Goal: Transaction & Acquisition: Purchase product/service

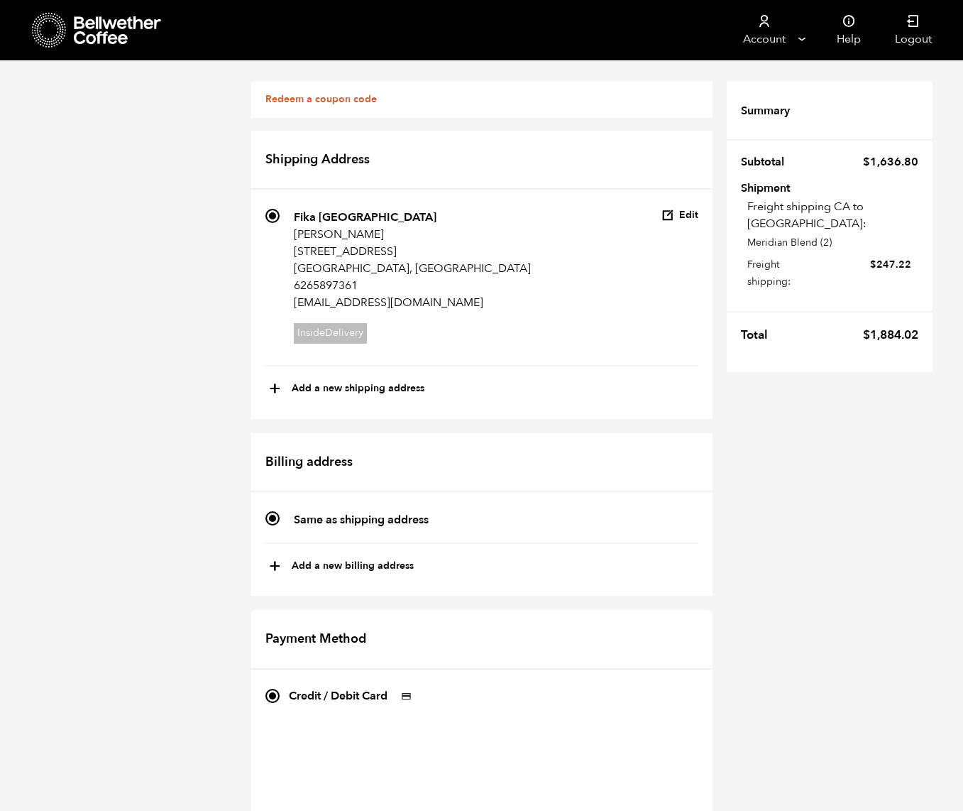
click at [114, 40] on icon at bounding box center [118, 30] width 89 height 28
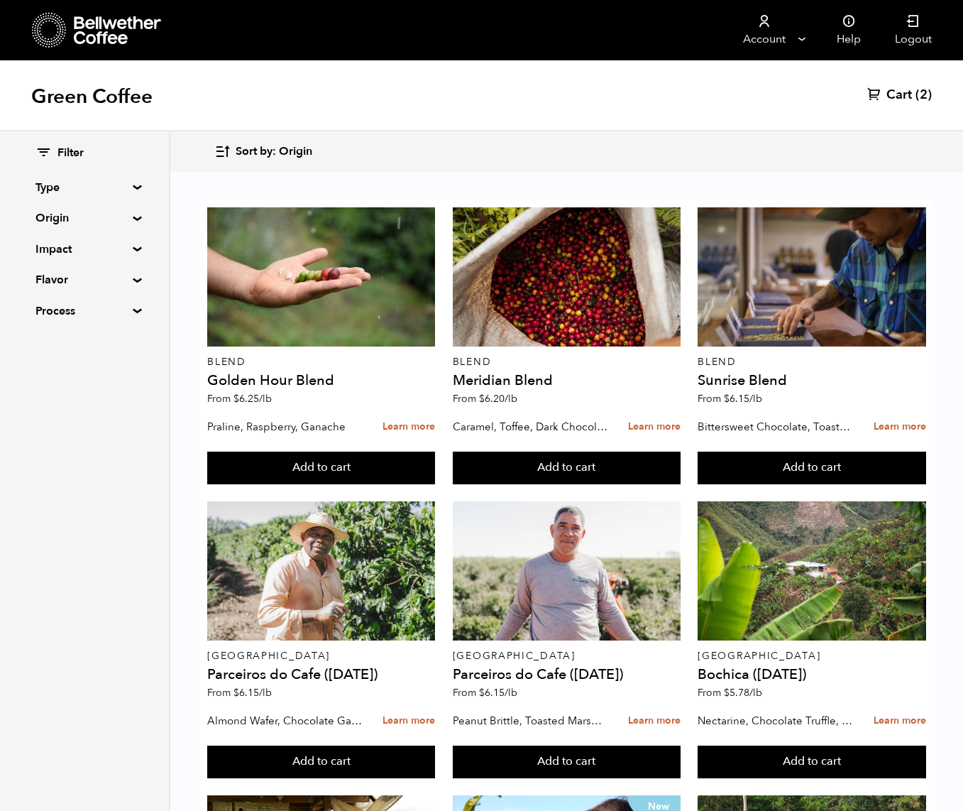
click at [932, 90] on div "Green Coffee Cart (2)" at bounding box center [481, 95] width 963 height 71
click at [913, 92] on link "Cart (2)" at bounding box center [899, 95] width 65 height 17
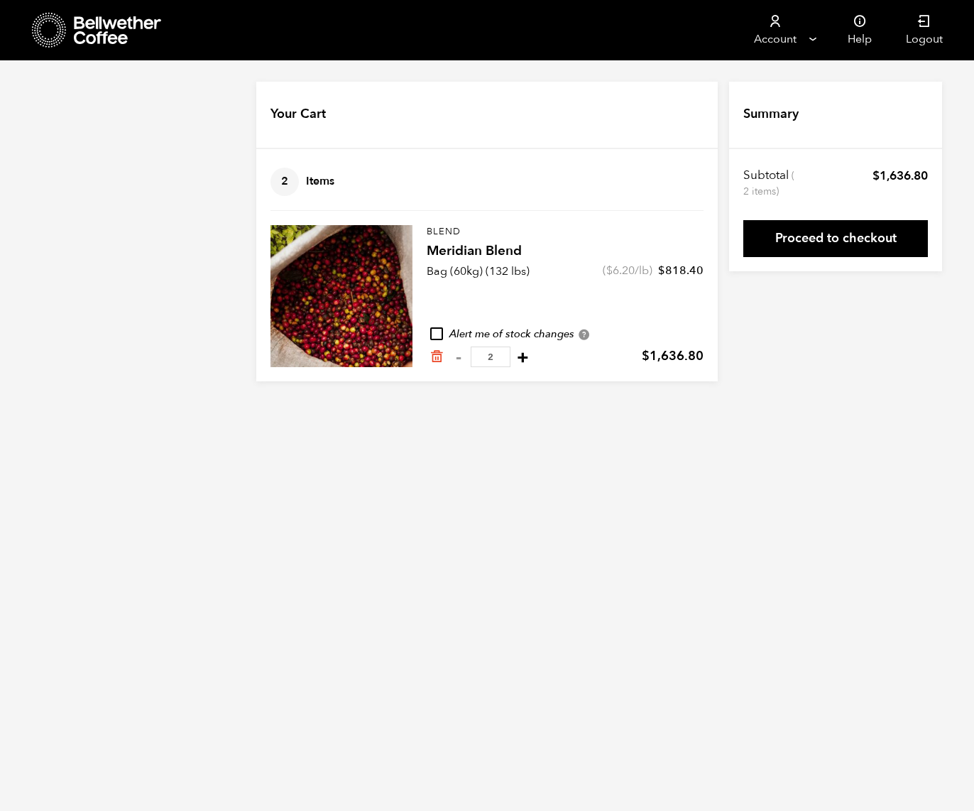
click at [524, 358] on button "+" at bounding box center [523, 357] width 18 height 14
type input "3"
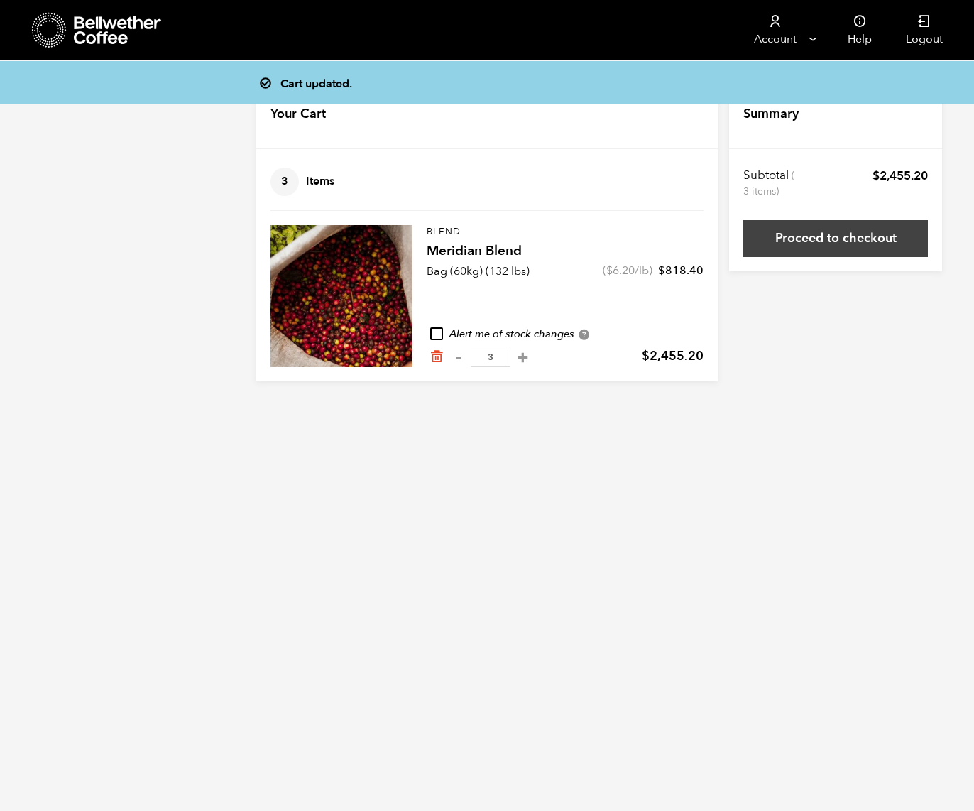
click at [847, 250] on link "Proceed to checkout" at bounding box center [835, 238] width 185 height 37
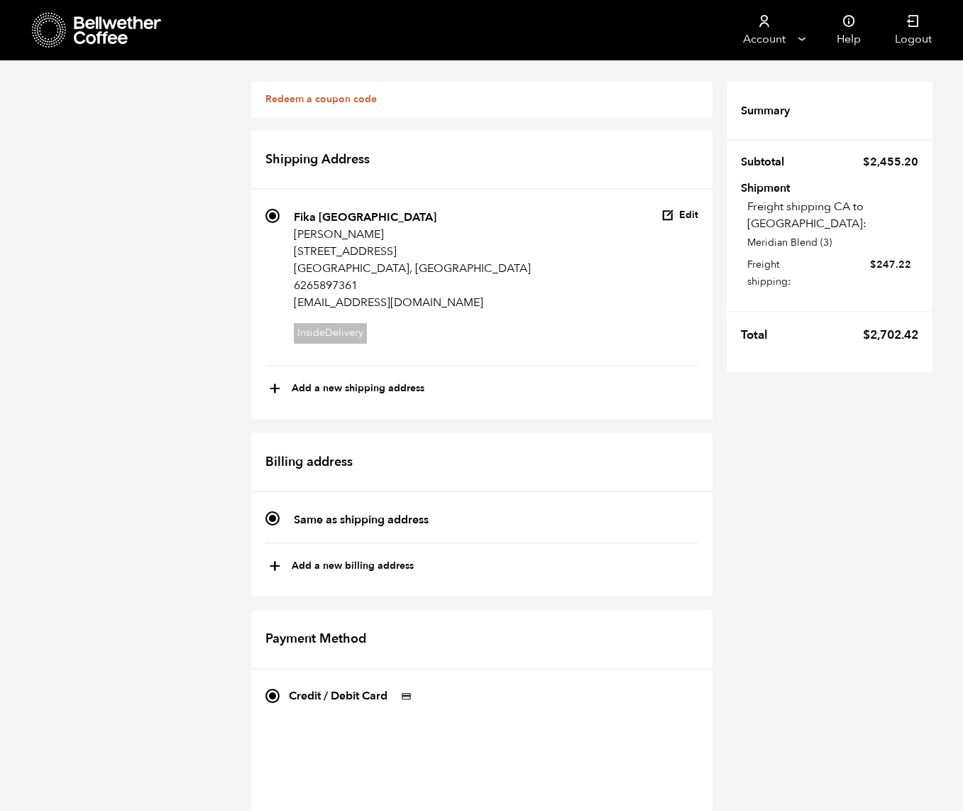
click at [46, 23] on icon at bounding box center [49, 30] width 35 height 36
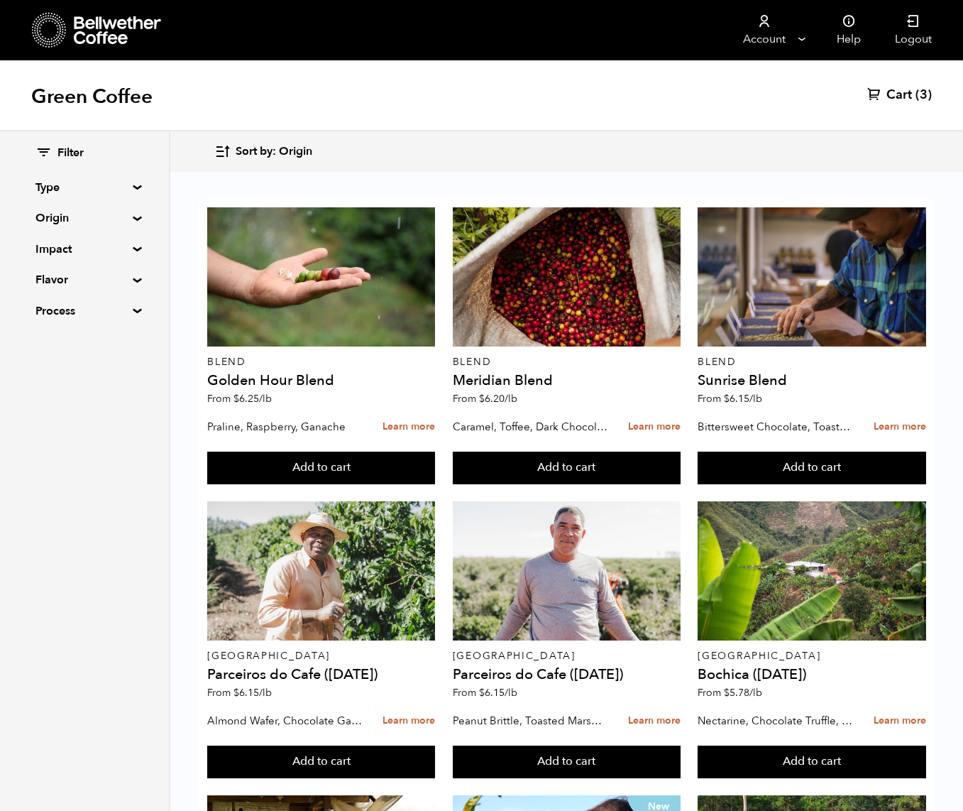
click at [911, 94] on span "Cart" at bounding box center [900, 95] width 26 height 17
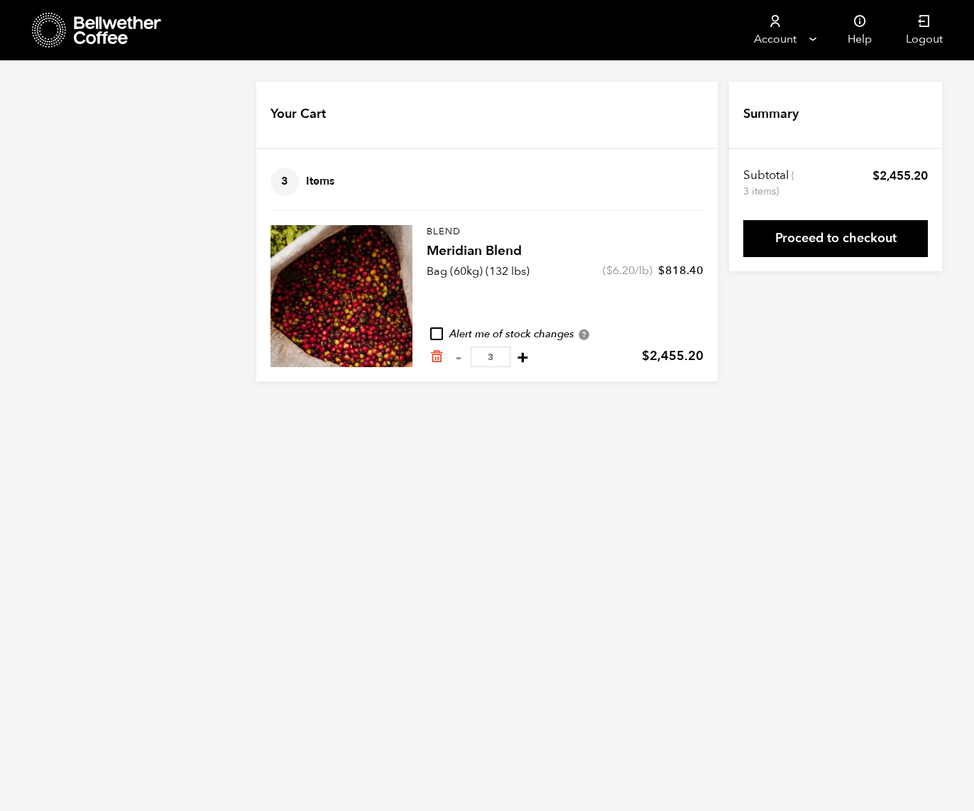
click at [515, 362] on button "+" at bounding box center [523, 357] width 18 height 14
type input "4"
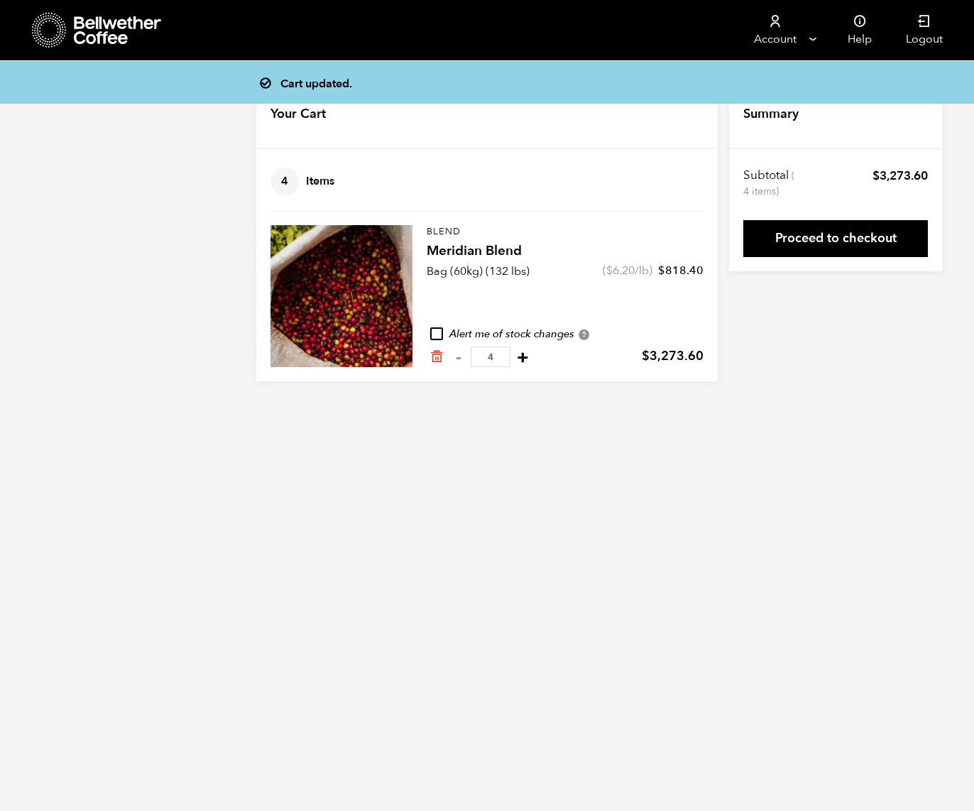
click at [520, 358] on button "+" at bounding box center [523, 357] width 18 height 14
type input "5"
click at [858, 248] on link "Proceed to checkout" at bounding box center [835, 238] width 185 height 37
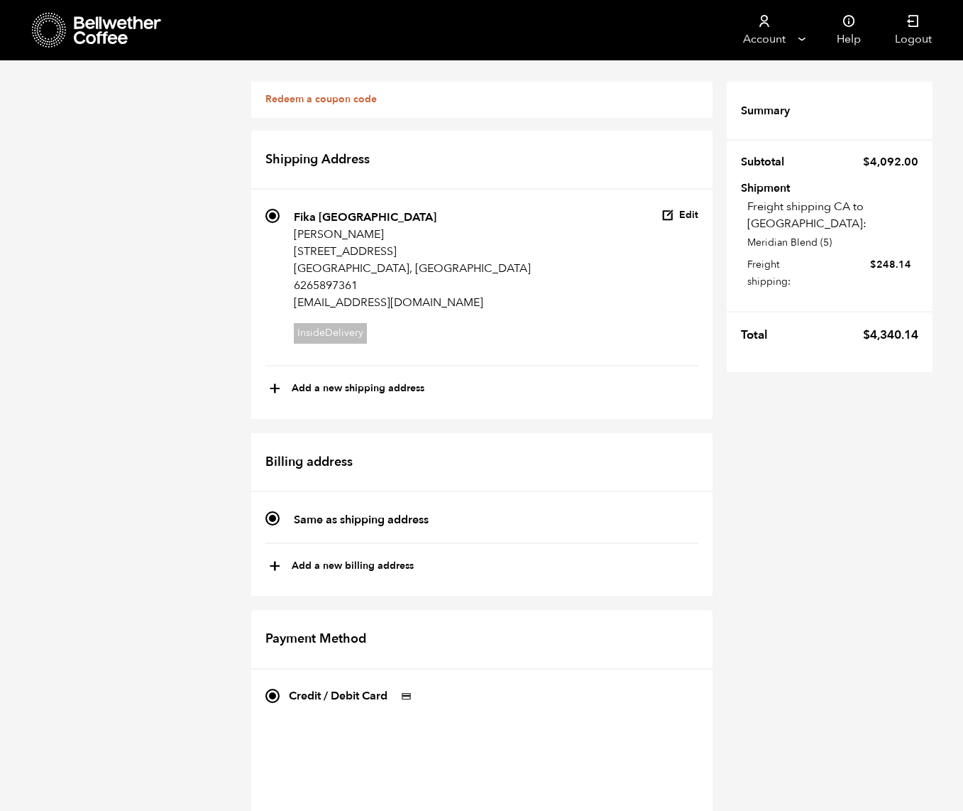
click at [97, 47] on div at bounding box center [97, 30] width 131 height 36
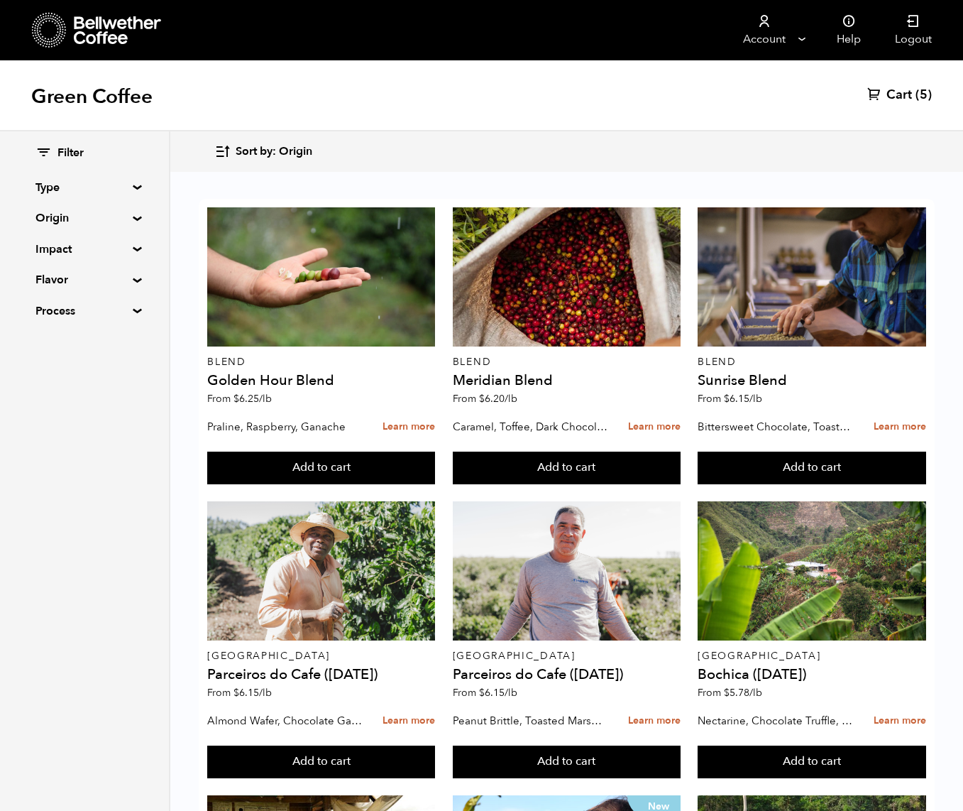
click at [918, 92] on span "(5)" at bounding box center [924, 95] width 16 height 17
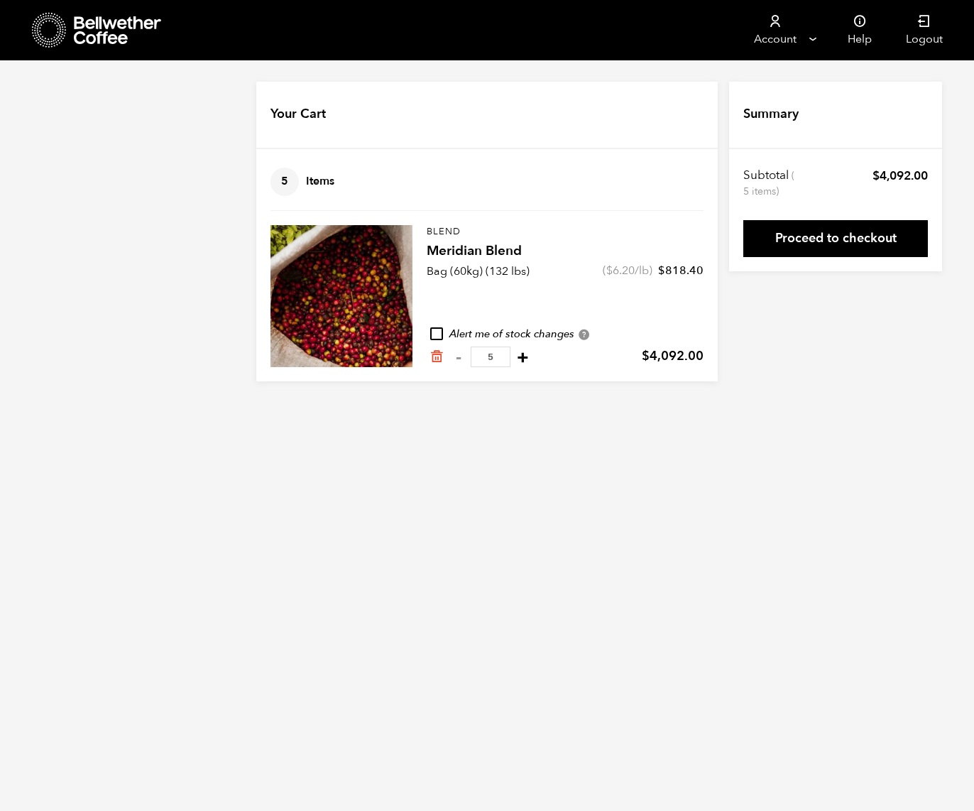
click at [517, 362] on button "+" at bounding box center [523, 357] width 18 height 14
type input "6"
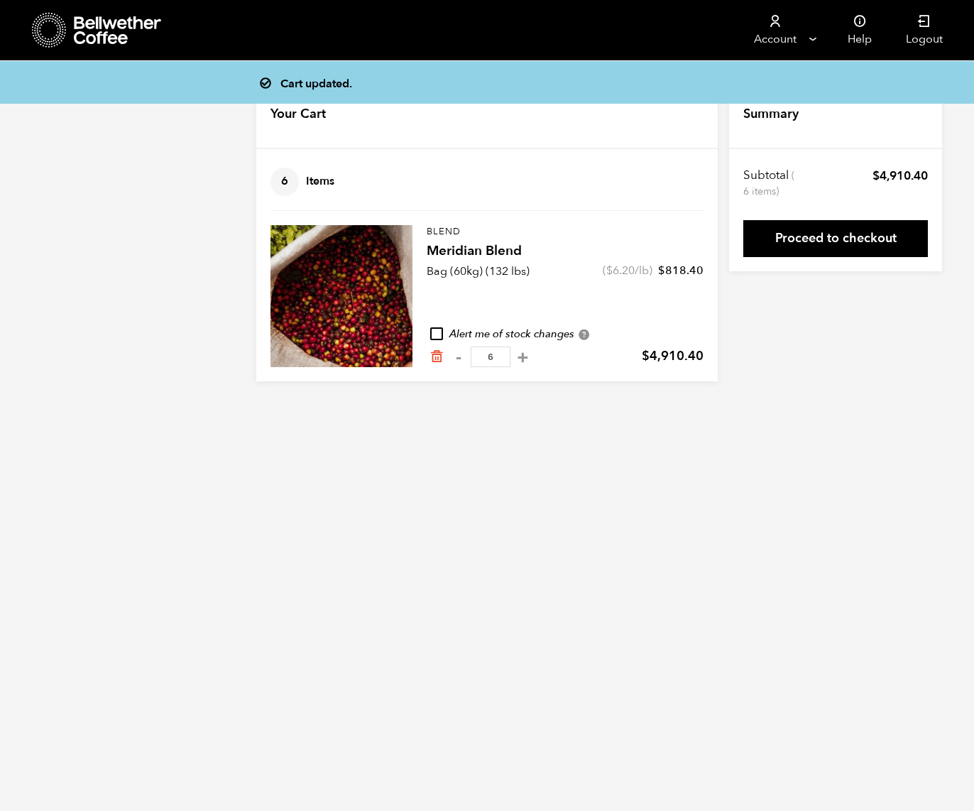
click at [517, 362] on button "+" at bounding box center [523, 357] width 18 height 14
type input "7"
click at [857, 236] on link "Proceed to checkout" at bounding box center [835, 238] width 185 height 37
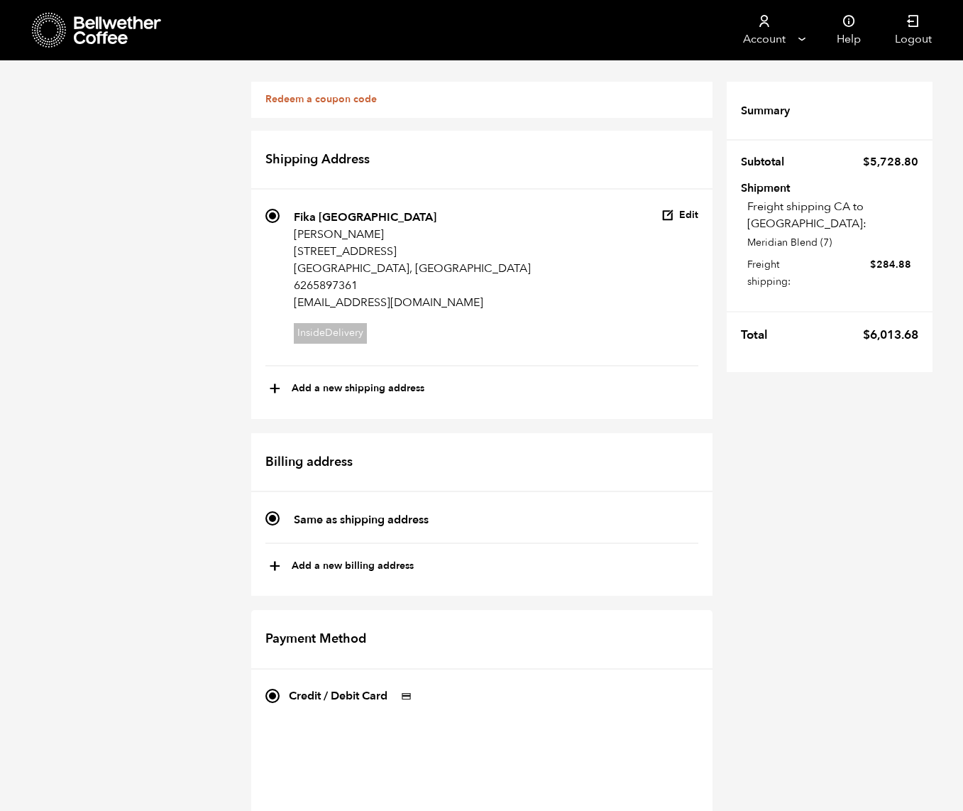
click at [91, 25] on icon at bounding box center [118, 30] width 89 height 28
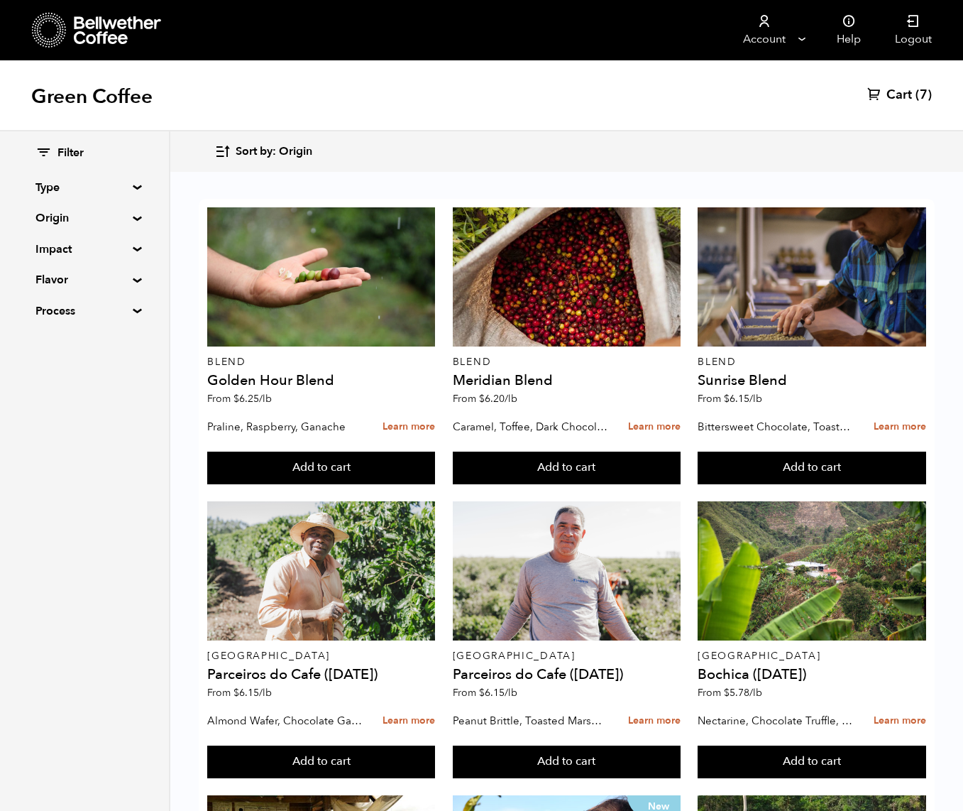
click at [899, 89] on span "Cart" at bounding box center [900, 95] width 26 height 17
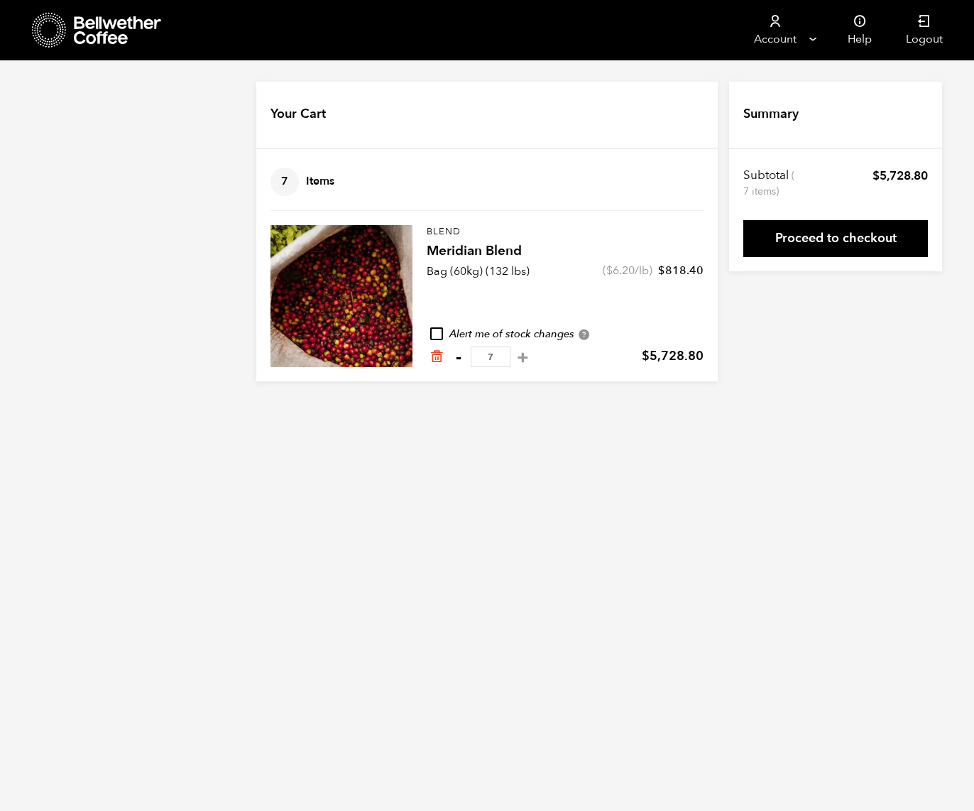
click at [454, 353] on button "-" at bounding box center [458, 357] width 18 height 14
type input "6"
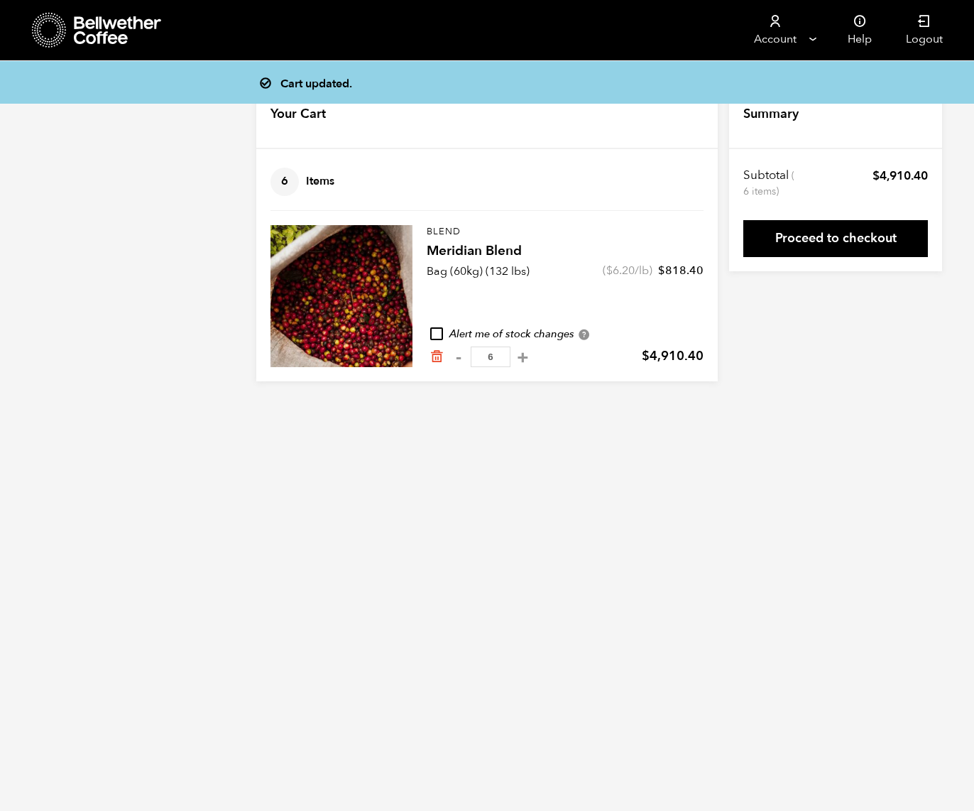
click at [842, 216] on div "Proceed to checkout" at bounding box center [835, 233] width 185 height 48
click at [859, 241] on link "Proceed to checkout" at bounding box center [835, 238] width 185 height 37
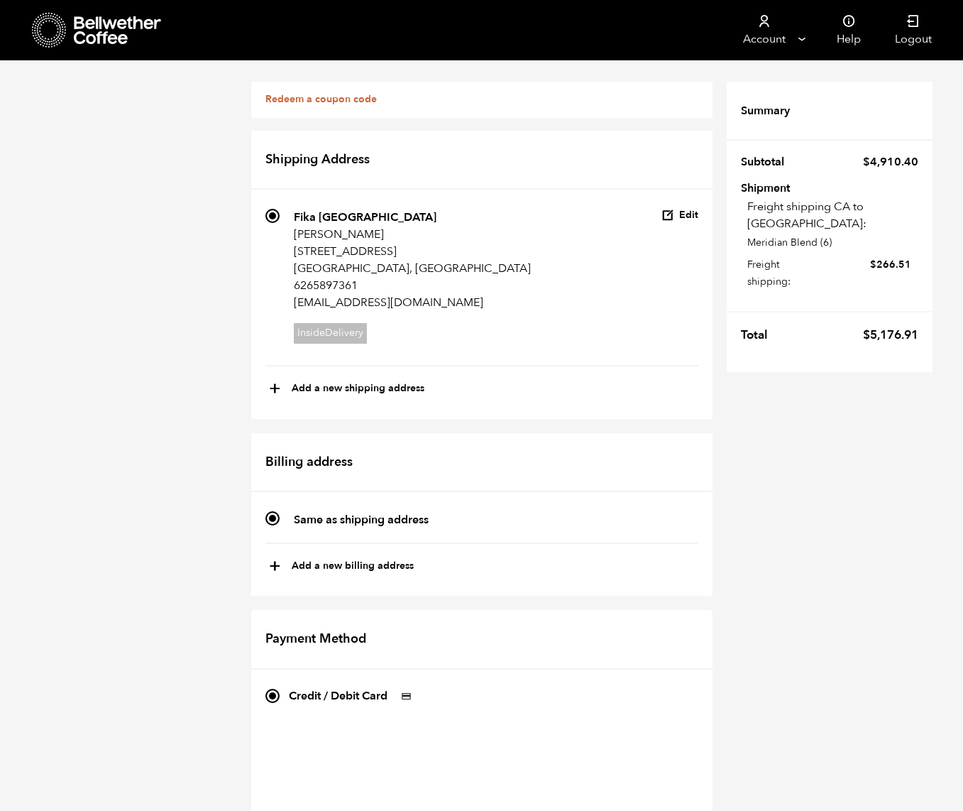
click at [125, 25] on icon at bounding box center [118, 30] width 89 height 28
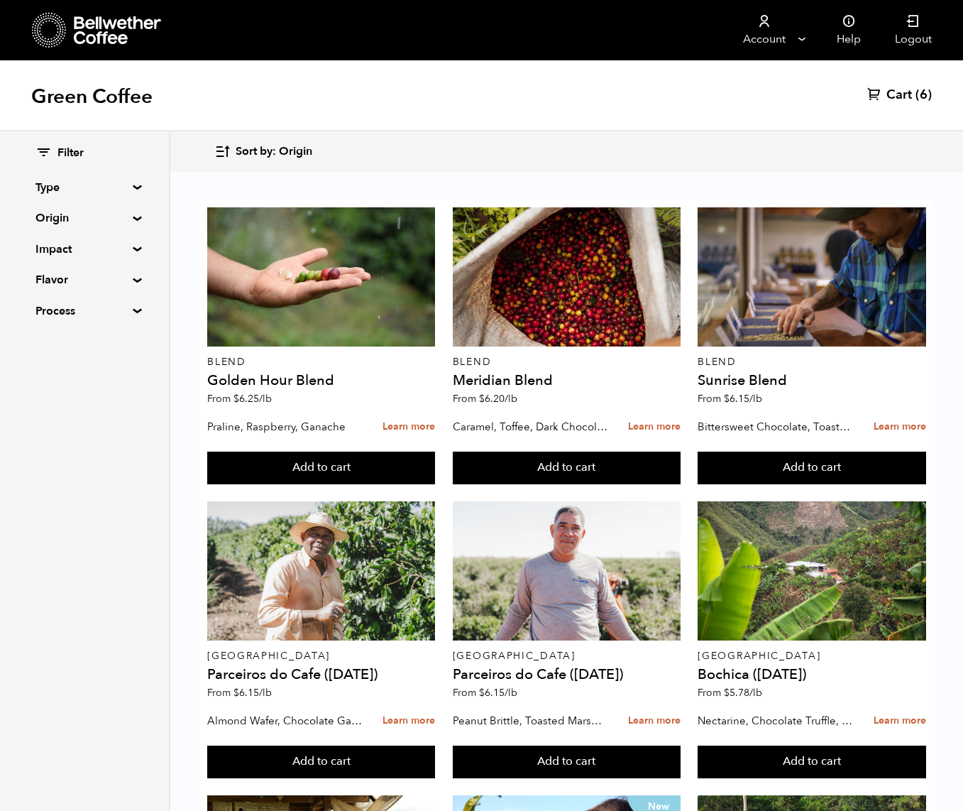
click at [863, 74] on div "Green Coffee Cart (6)" at bounding box center [481, 95] width 963 height 71
click at [909, 89] on span "Cart" at bounding box center [900, 95] width 26 height 17
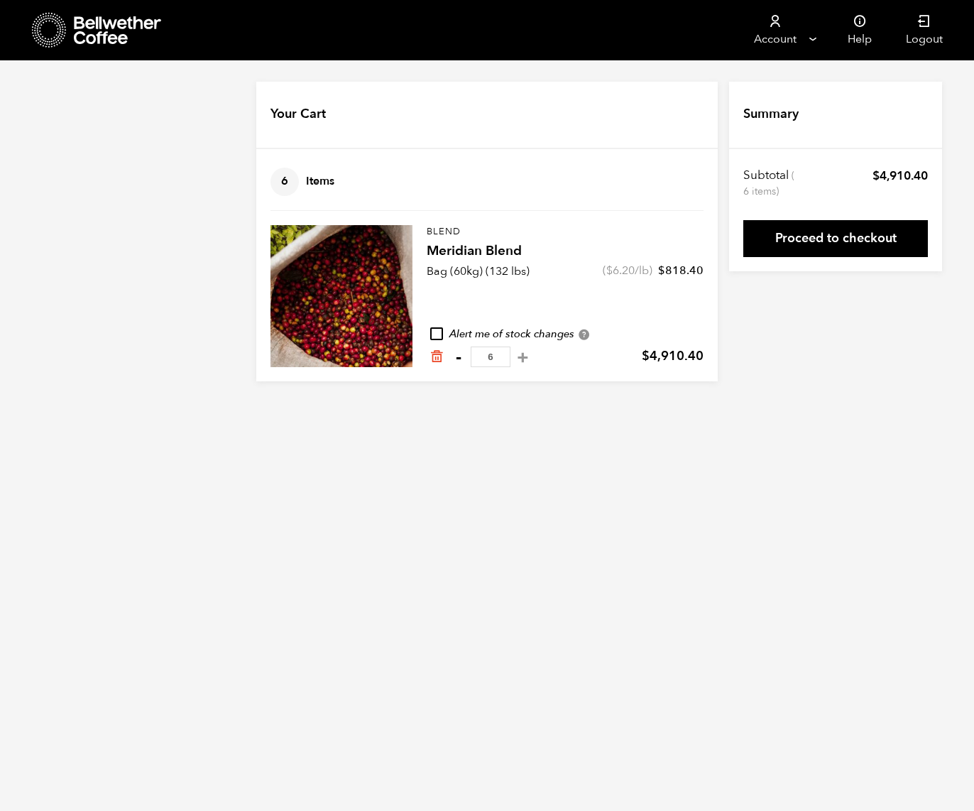
click at [456, 361] on button "-" at bounding box center [458, 357] width 18 height 14
type input "5"
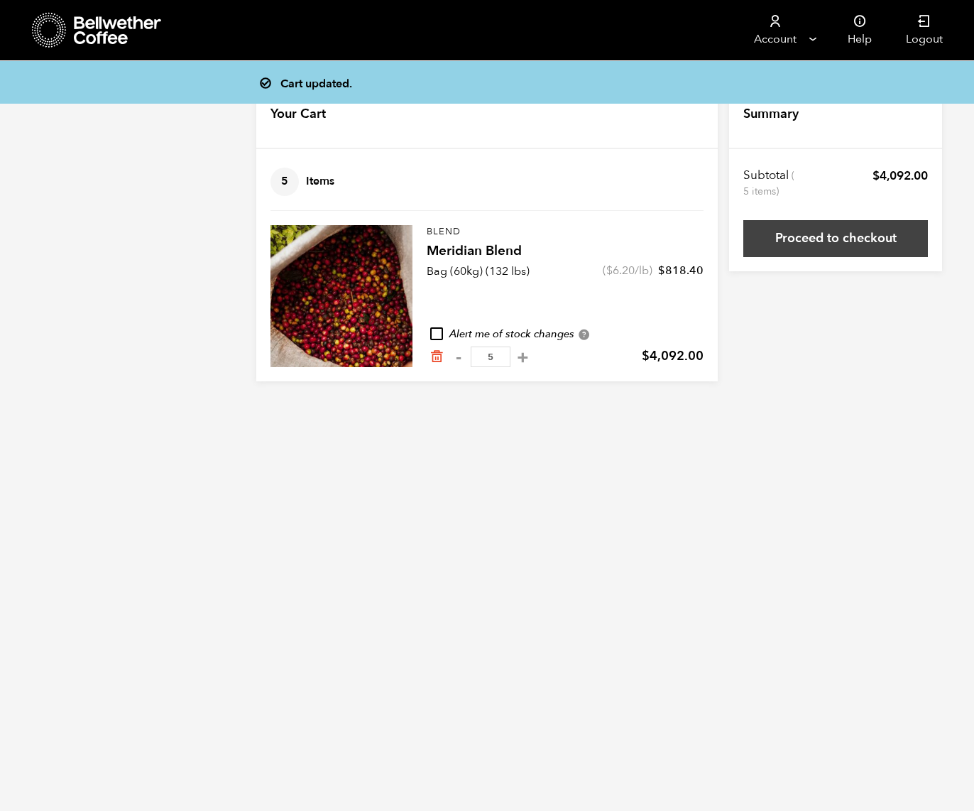
click at [838, 239] on link "Proceed to checkout" at bounding box center [835, 238] width 185 height 37
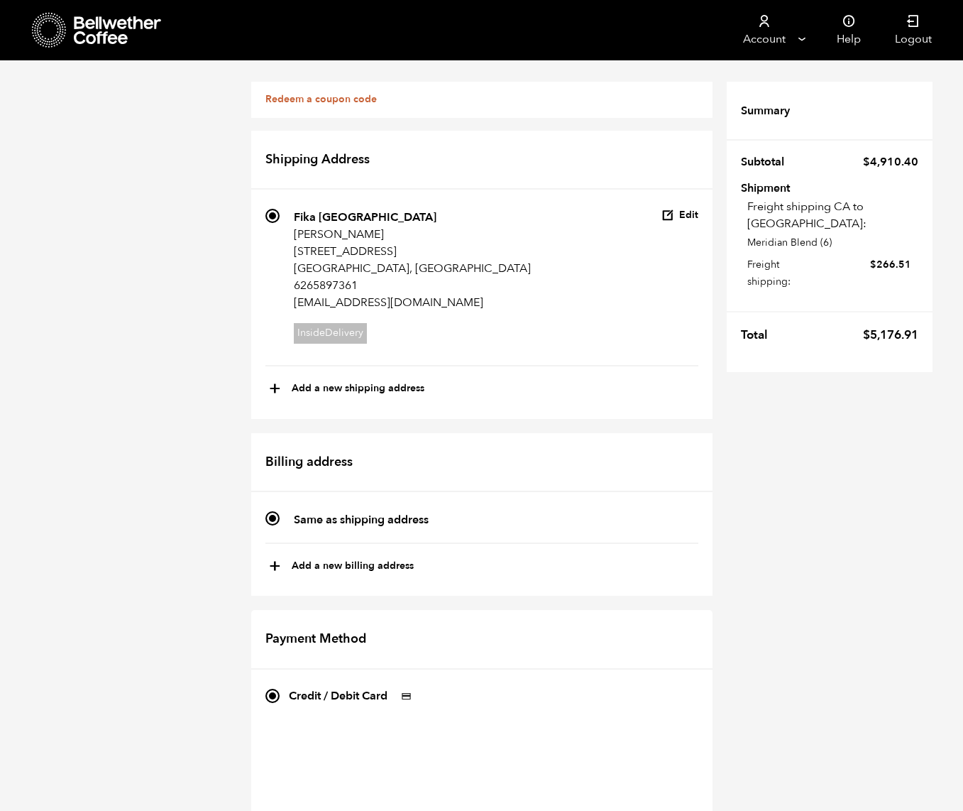
click at [130, 41] on icon at bounding box center [118, 30] width 89 height 28
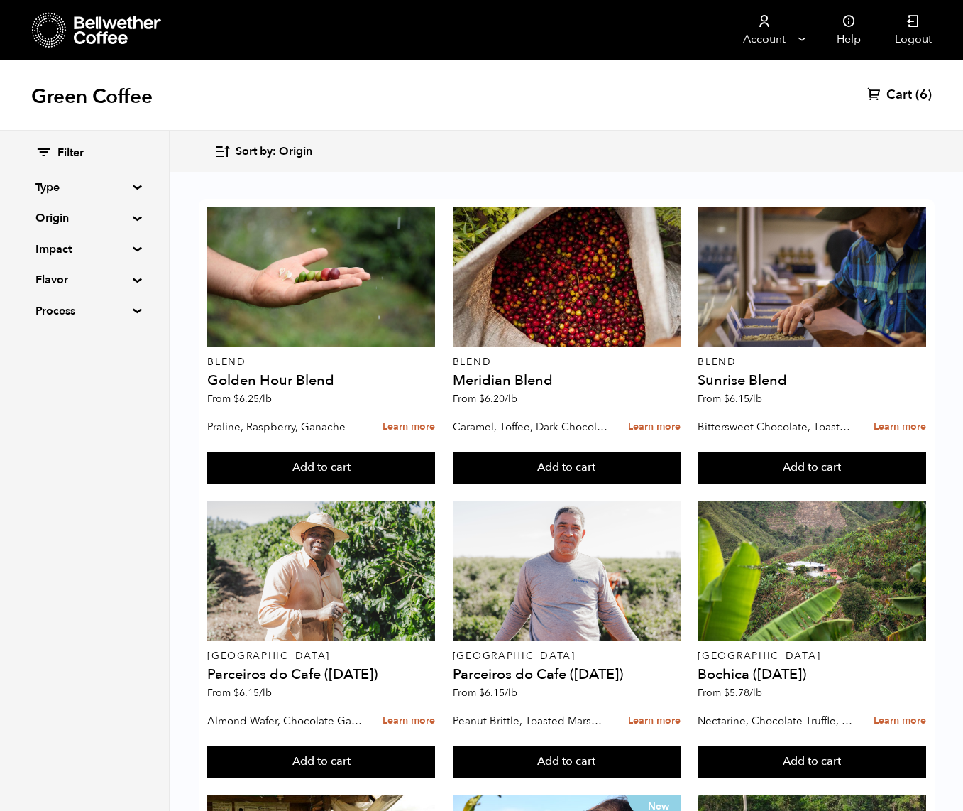
click at [876, 87] on icon at bounding box center [874, 94] width 14 height 14
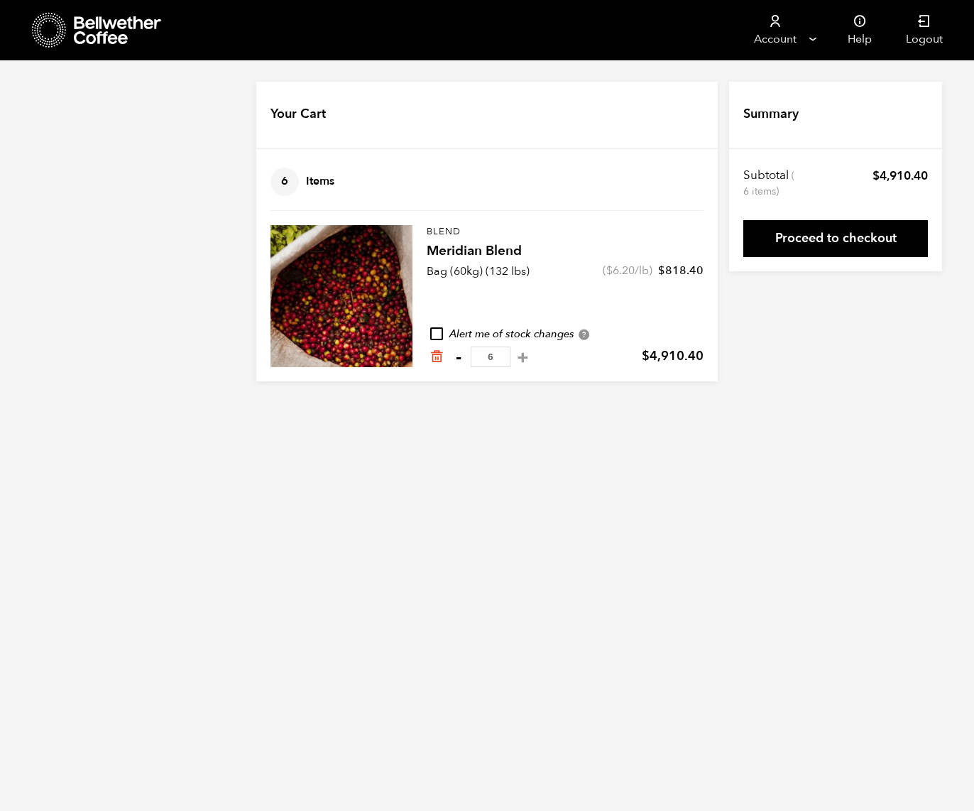
click at [453, 356] on button "-" at bounding box center [458, 357] width 18 height 14
type input "5"
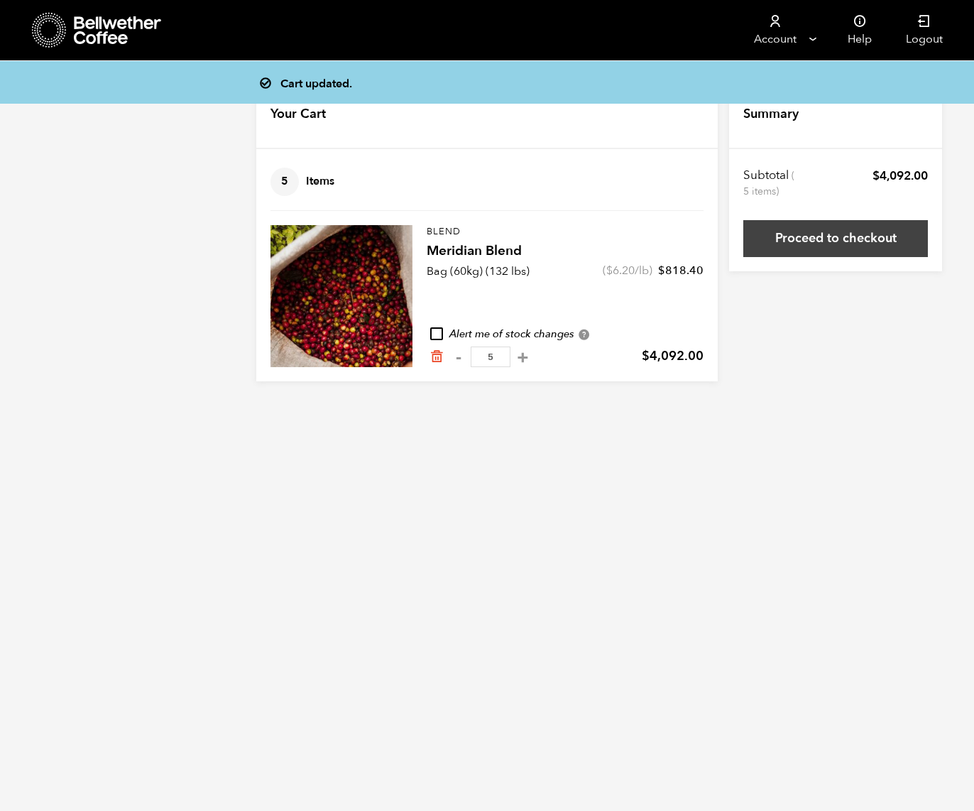
click at [803, 243] on link "Proceed to checkout" at bounding box center [835, 238] width 185 height 37
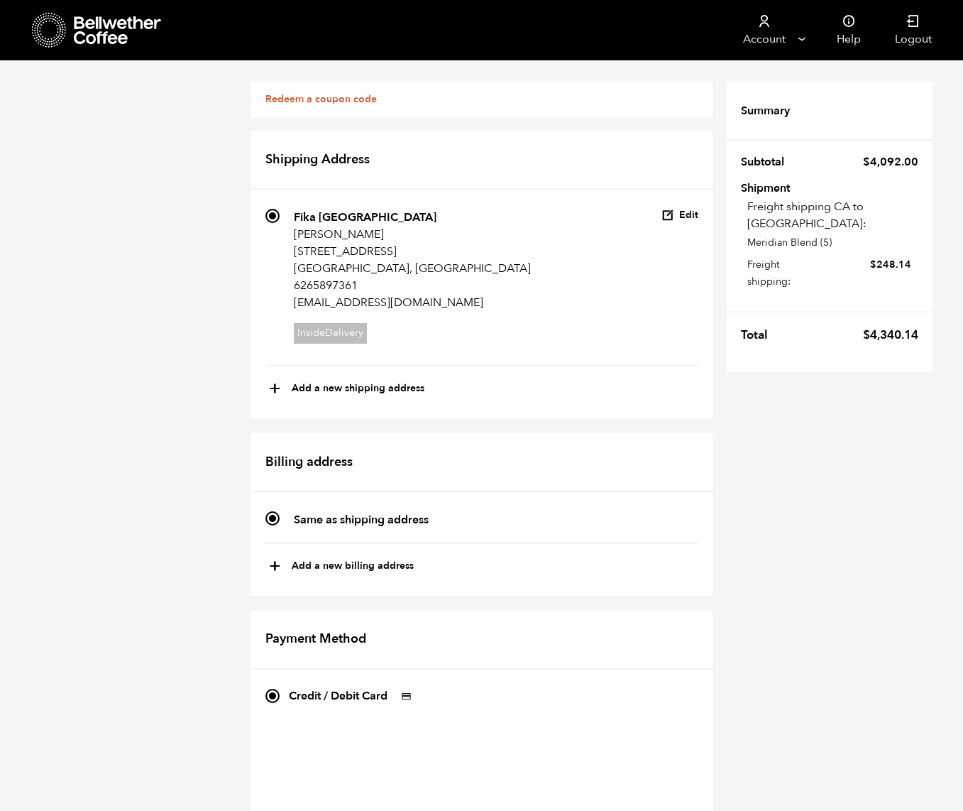
click at [120, 28] on icon at bounding box center [118, 30] width 89 height 28
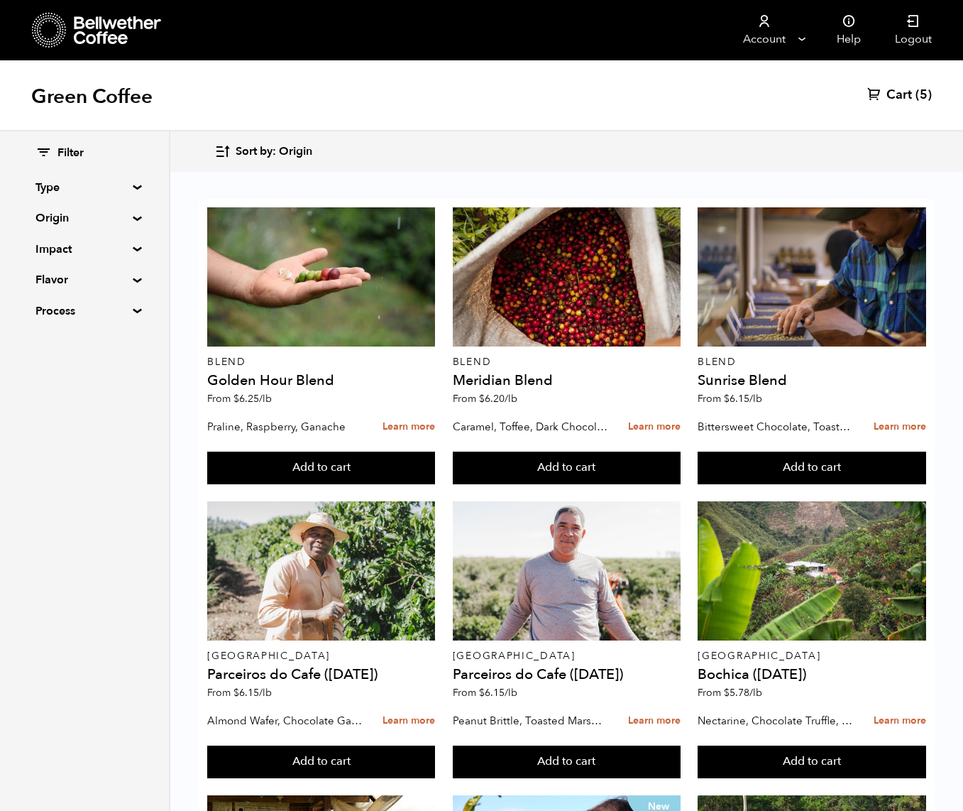
click at [901, 87] on span "Cart" at bounding box center [900, 95] width 26 height 17
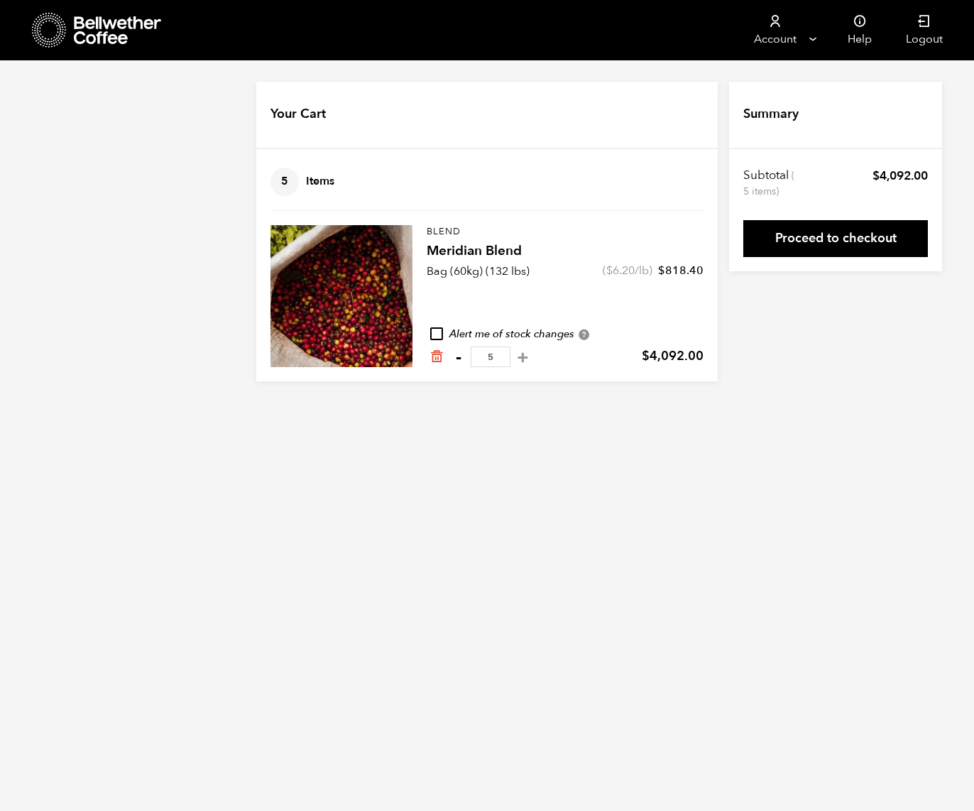
click at [459, 357] on button "-" at bounding box center [458, 357] width 18 height 14
type input "4"
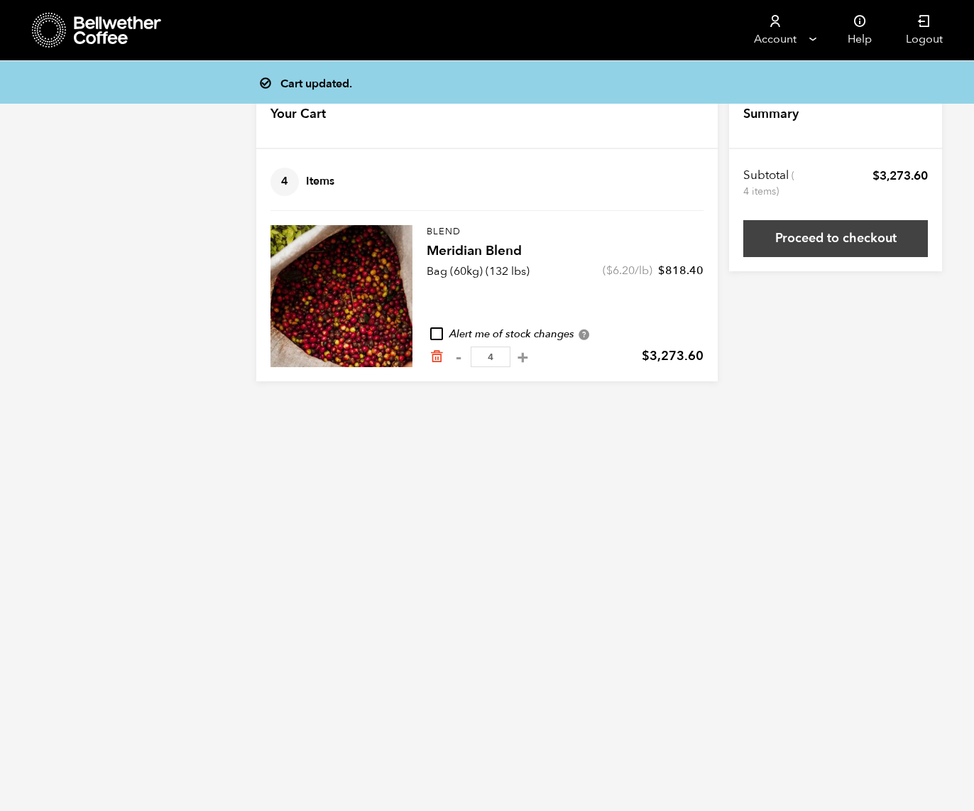
click at [830, 233] on link "Proceed to checkout" at bounding box center [835, 238] width 185 height 37
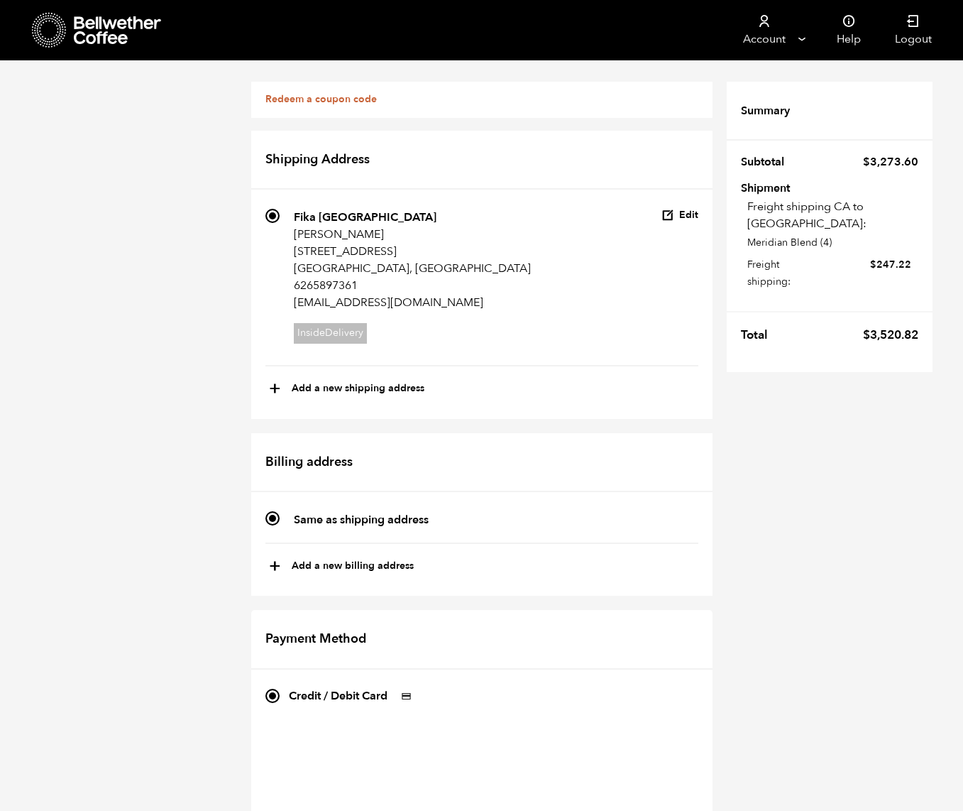
click at [124, 43] on icon at bounding box center [118, 30] width 89 height 28
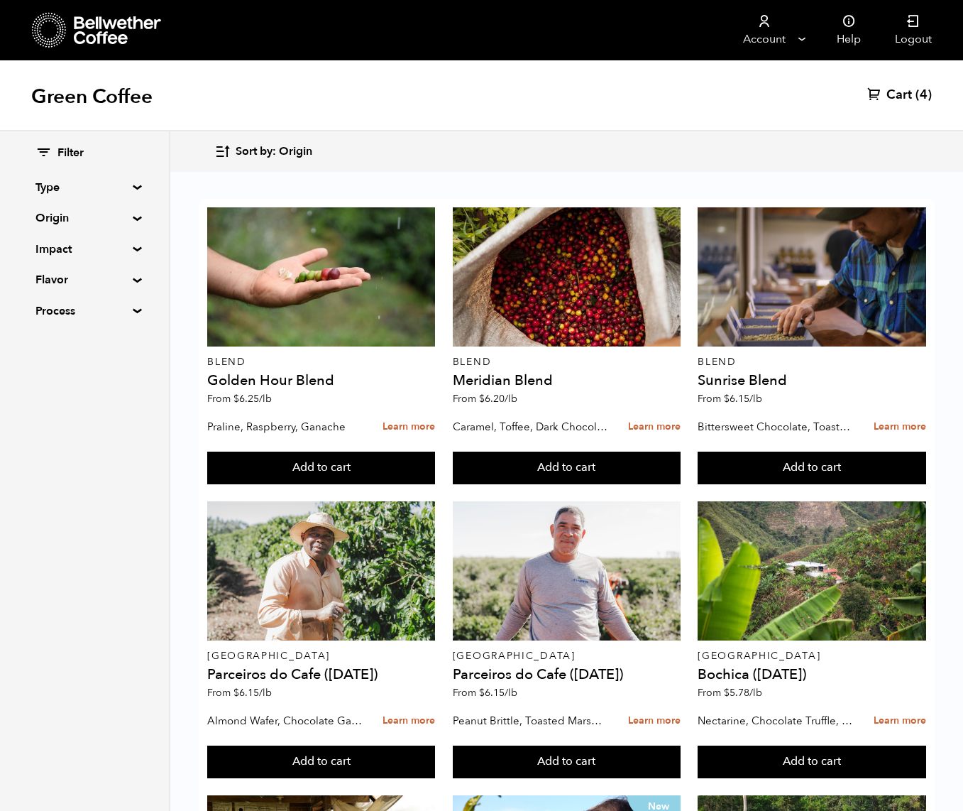
click at [891, 92] on span "Cart" at bounding box center [900, 95] width 26 height 17
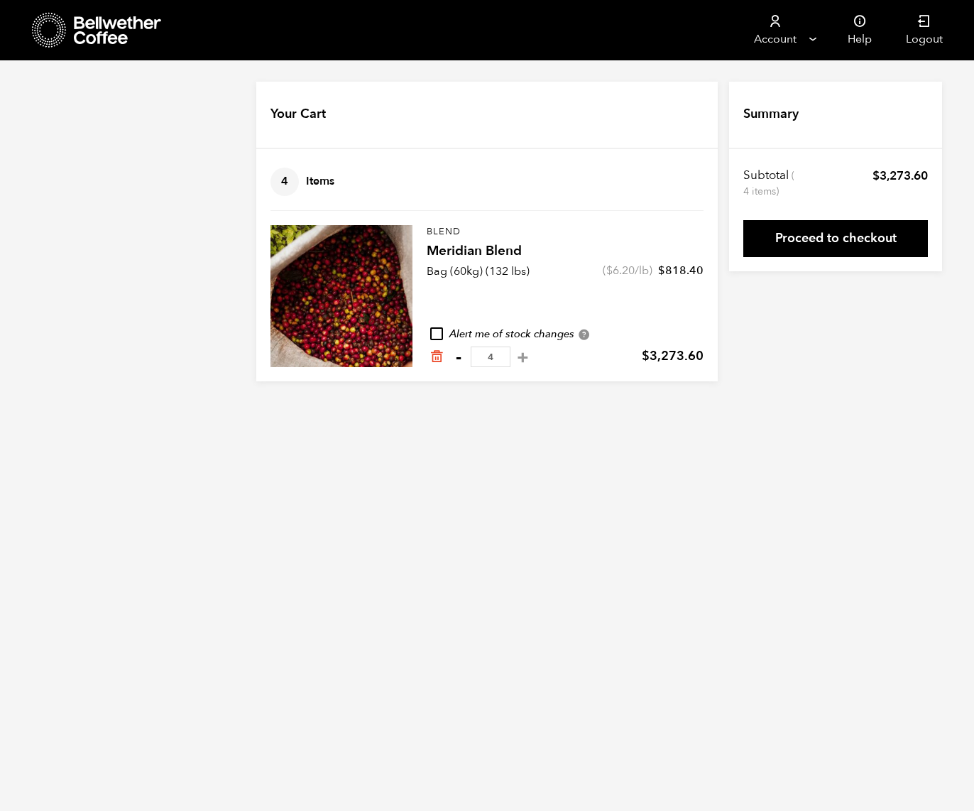
click at [459, 360] on button "-" at bounding box center [458, 357] width 18 height 14
type input "3"
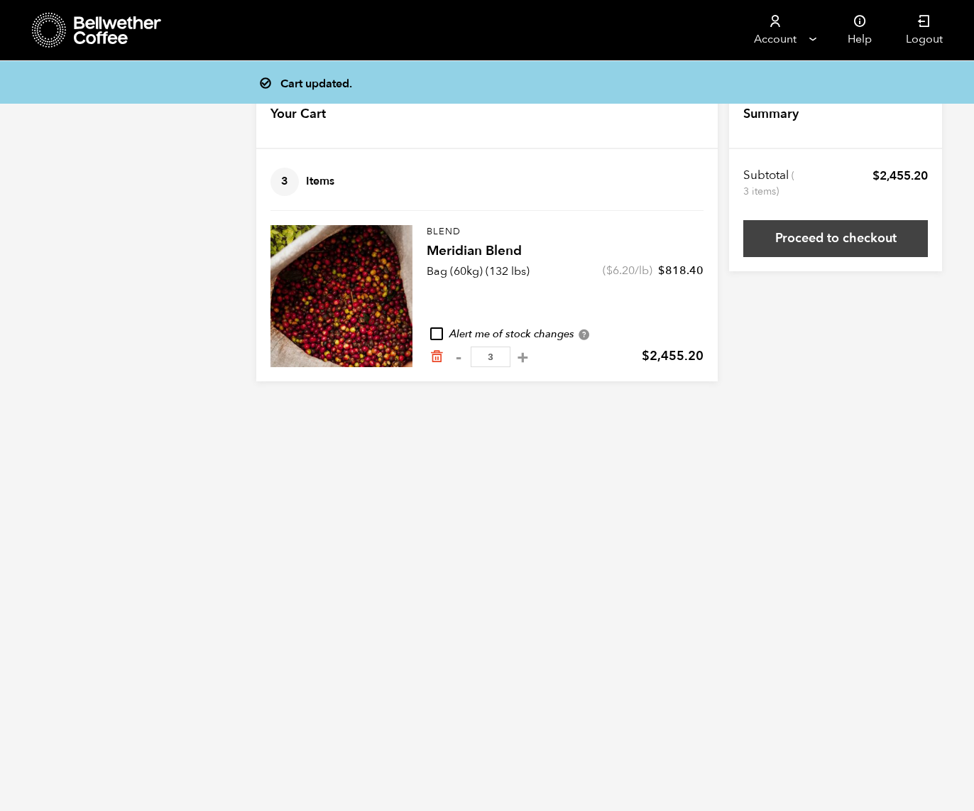
click at [816, 241] on link "Proceed to checkout" at bounding box center [835, 238] width 185 height 37
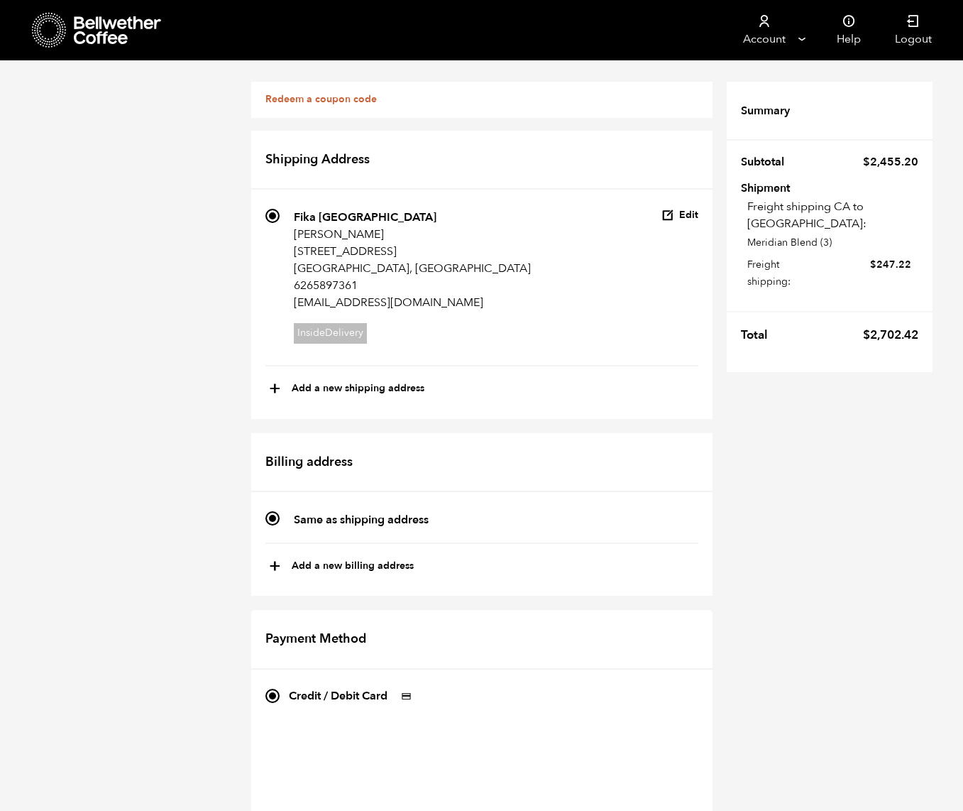
click at [94, 39] on icon at bounding box center [118, 30] width 89 height 28
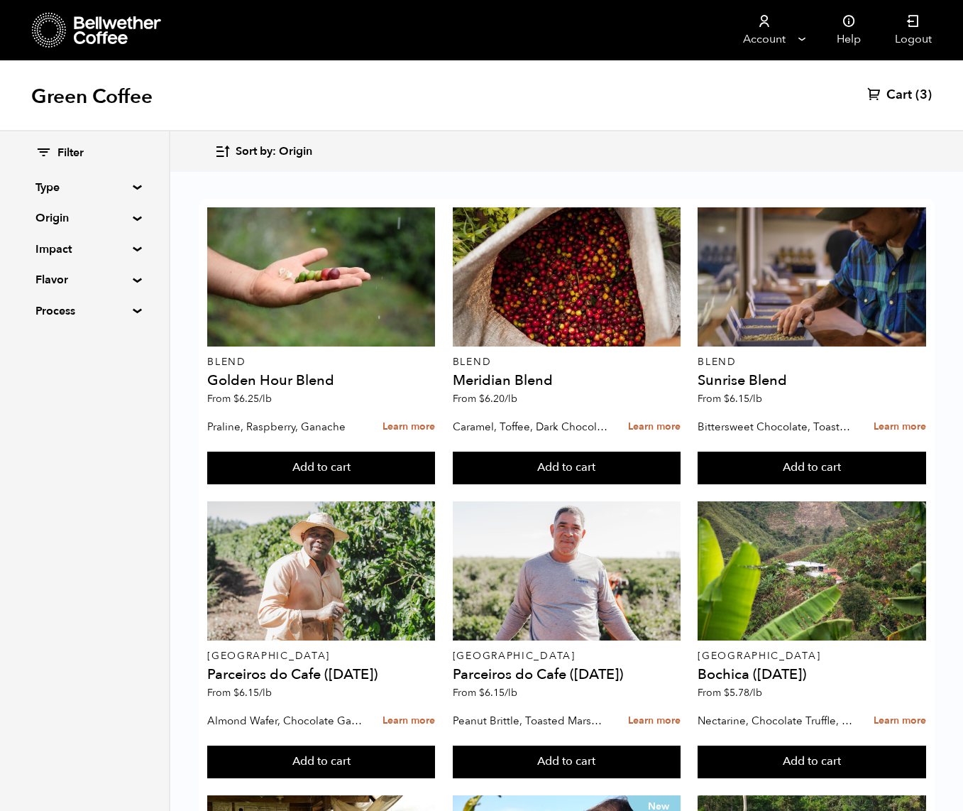
click at [918, 96] on span "(3)" at bounding box center [924, 95] width 16 height 17
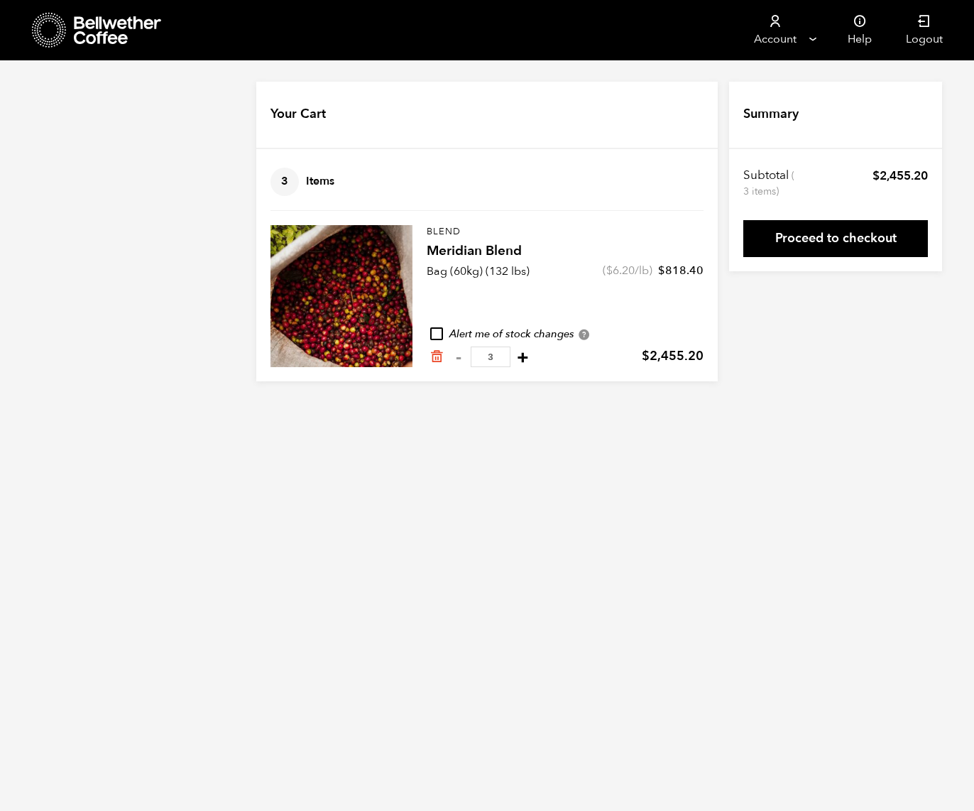
click at [514, 361] on button "+" at bounding box center [523, 357] width 18 height 14
type input "4"
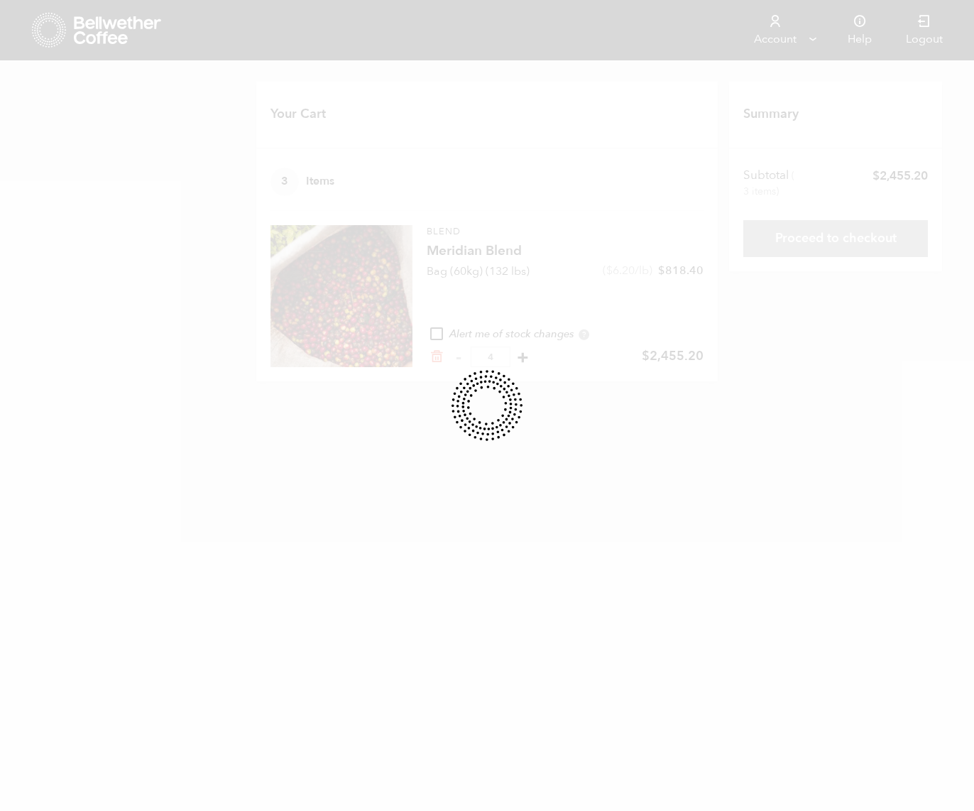
click at [514, 361] on div at bounding box center [487, 405] width 974 height 811
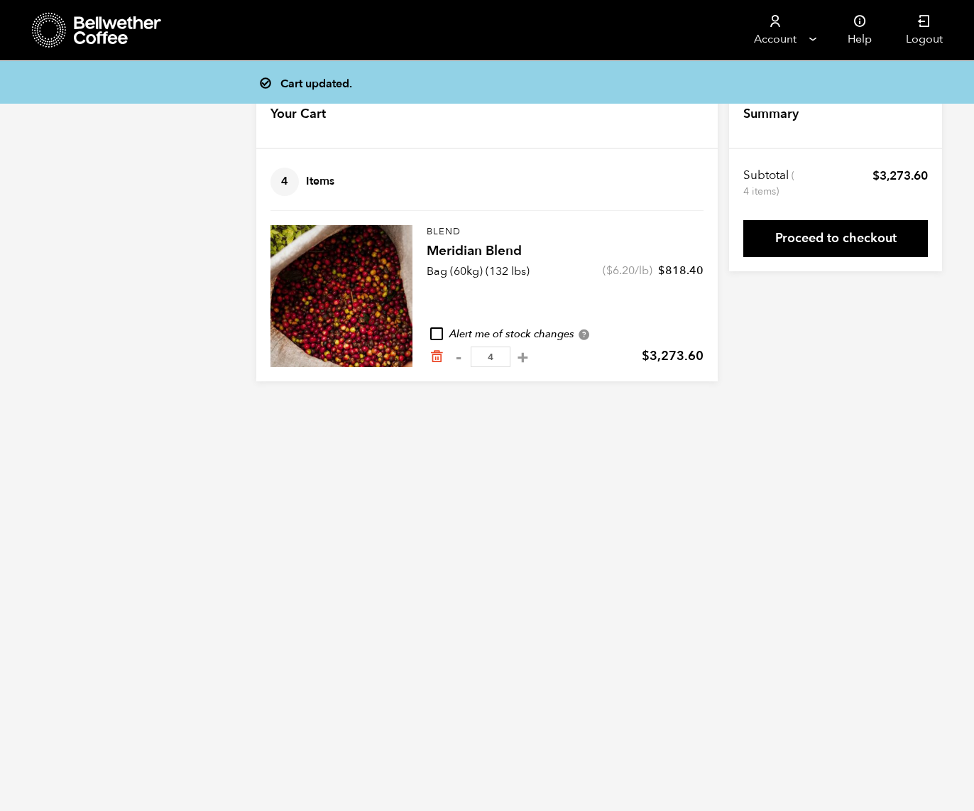
click at [515, 359] on button "+" at bounding box center [523, 357] width 18 height 14
type input "5"
click at [834, 242] on link "Proceed to checkout" at bounding box center [835, 238] width 185 height 37
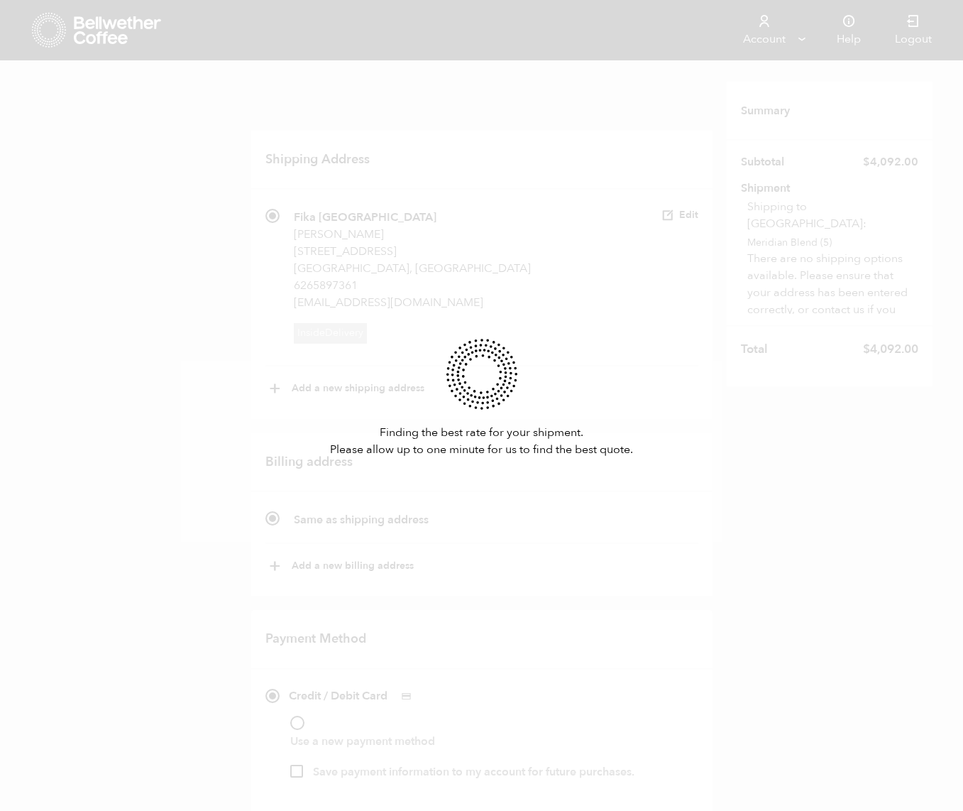
scroll to position [45, 0]
